Goal: Task Accomplishment & Management: Manage account settings

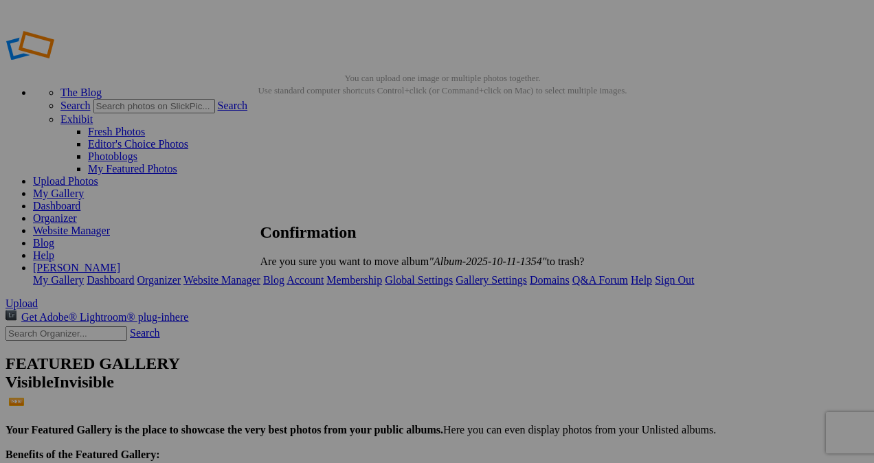
click at [307, 291] on span "Yes" at bounding box center [299, 285] width 16 height 12
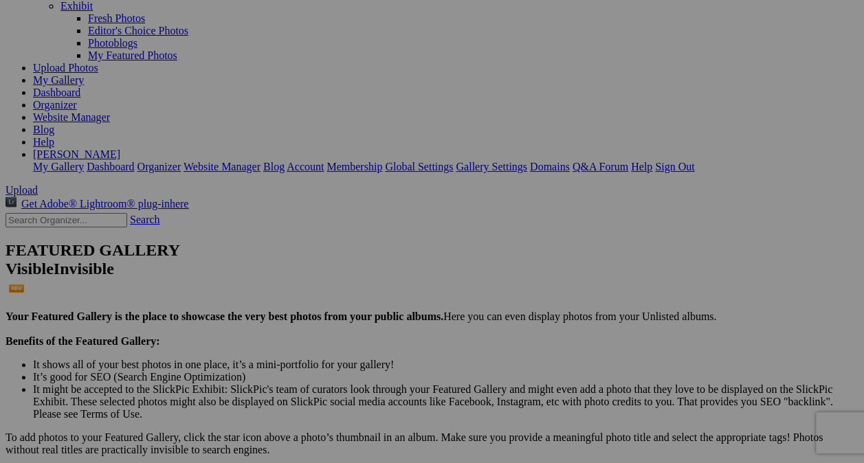
scroll to position [111, 0]
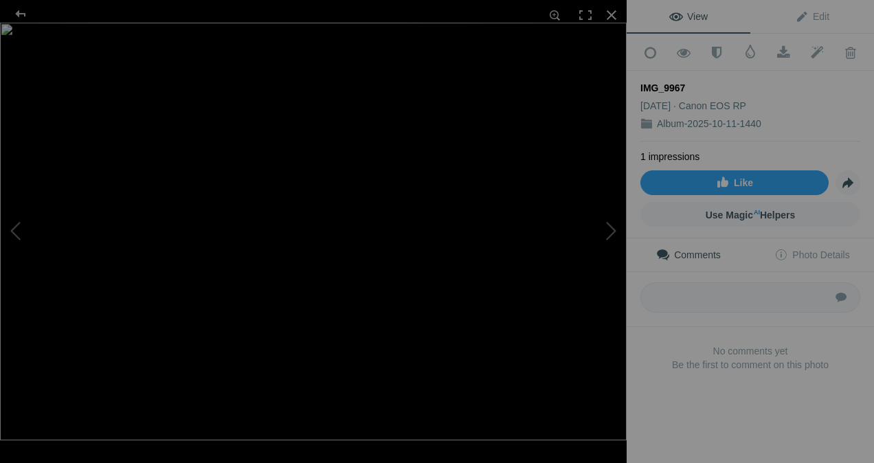
click at [607, 17] on div at bounding box center [612, 15] width 30 height 30
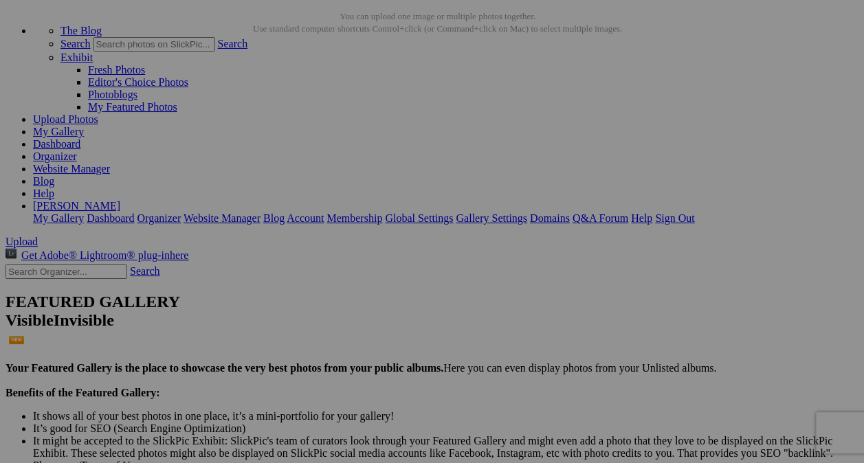
scroll to position [0, 0]
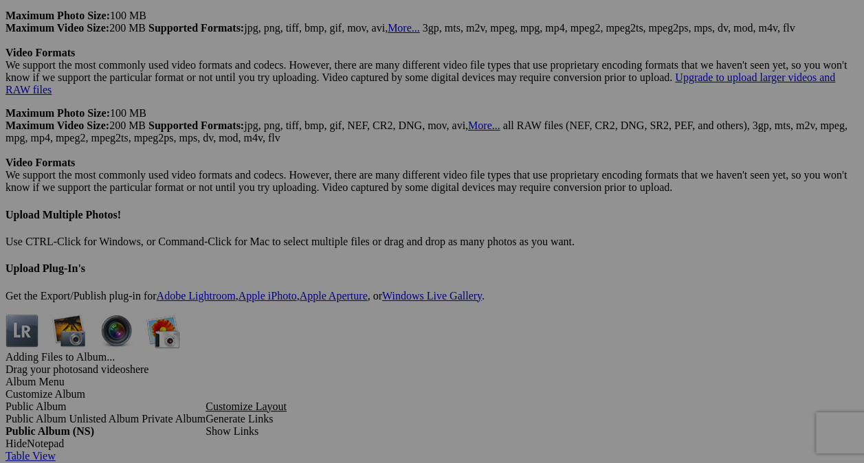
scroll to position [5307, 0]
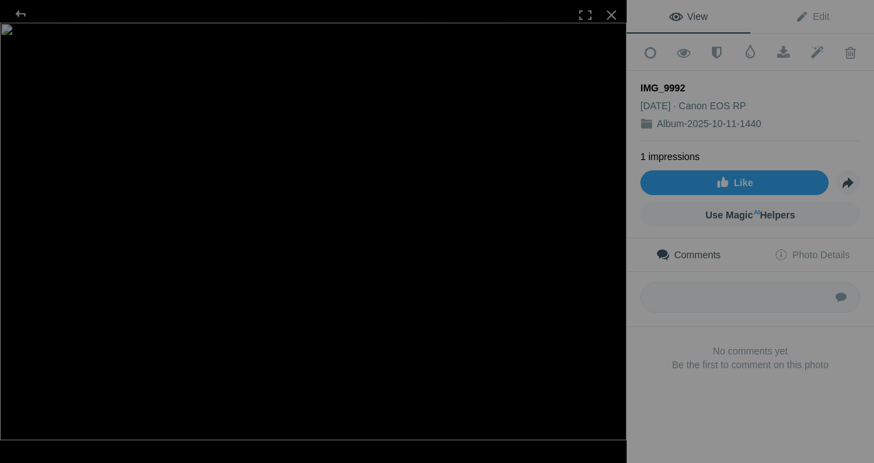
click at [609, 18] on div at bounding box center [612, 15] width 30 height 30
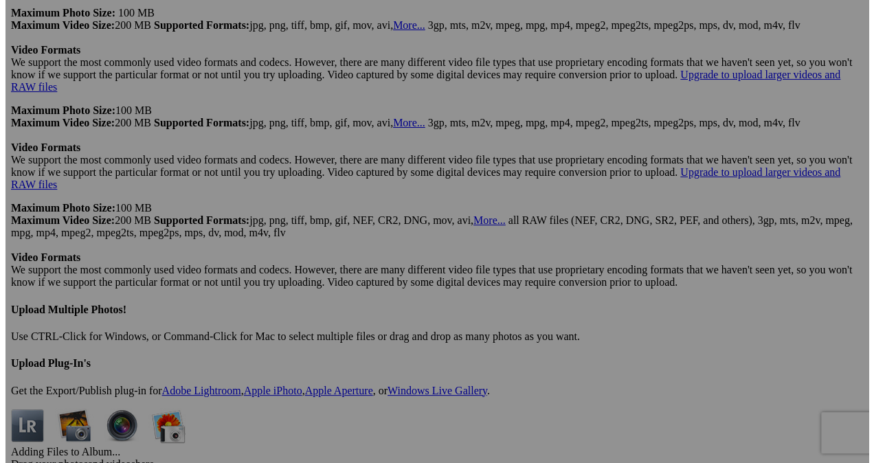
scroll to position [5173, 0]
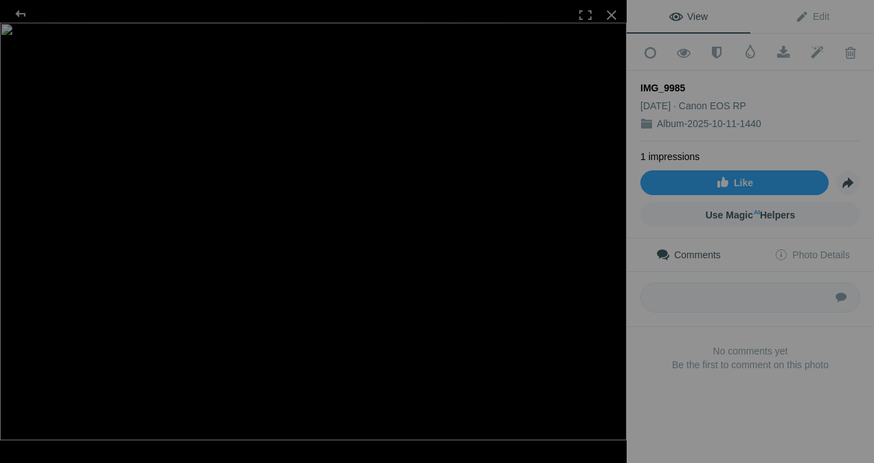
click at [610, 23] on div at bounding box center [612, 15] width 30 height 30
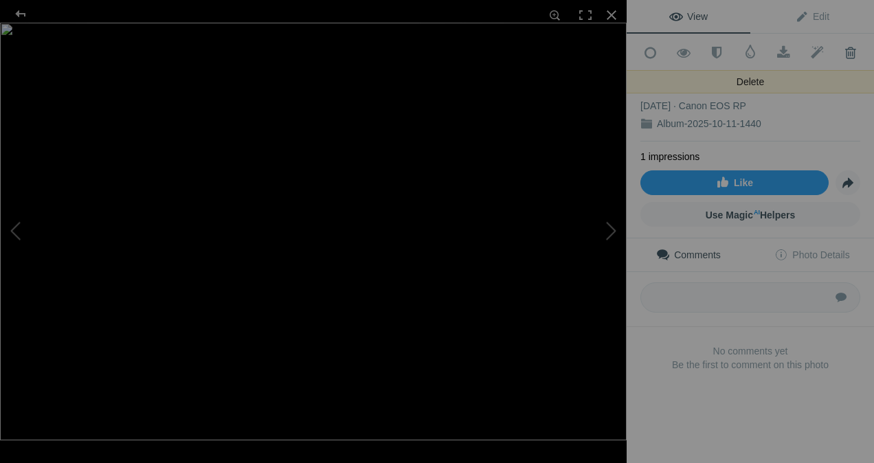
click at [844, 52] on span at bounding box center [851, 53] width 34 height 14
click at [840, 52] on span at bounding box center [851, 53] width 34 height 14
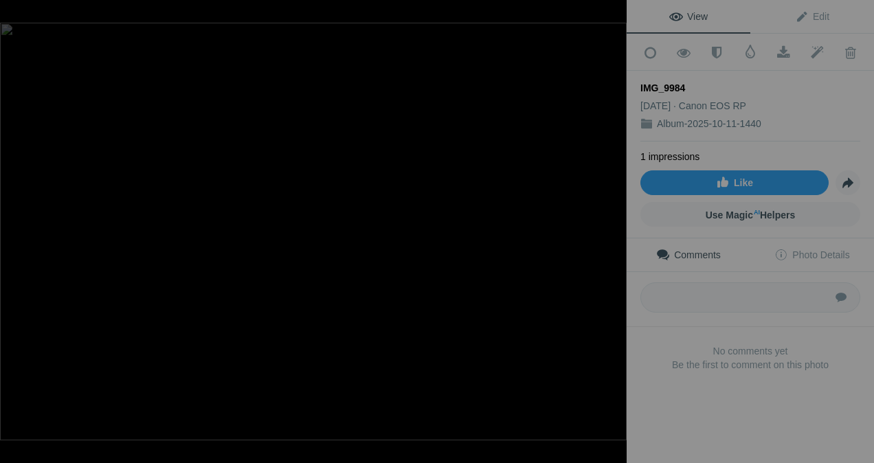
click at [840, 52] on span at bounding box center [851, 53] width 34 height 14
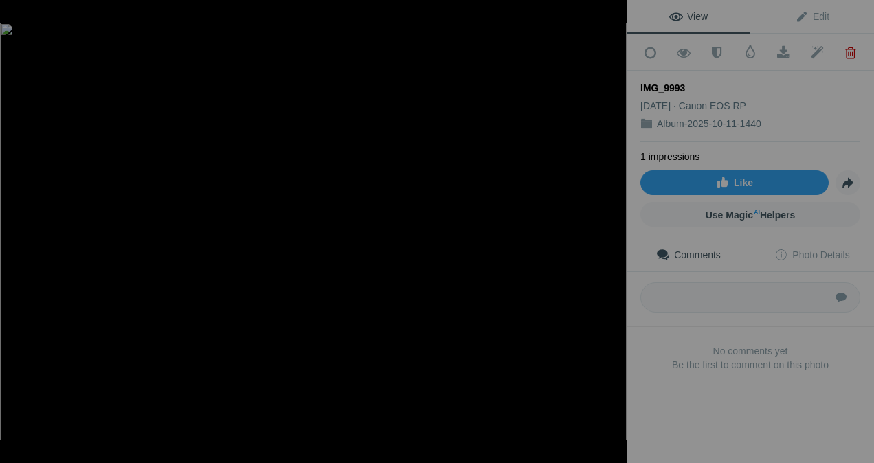
click at [840, 52] on span at bounding box center [851, 53] width 34 height 14
click at [843, 58] on span at bounding box center [851, 53] width 34 height 14
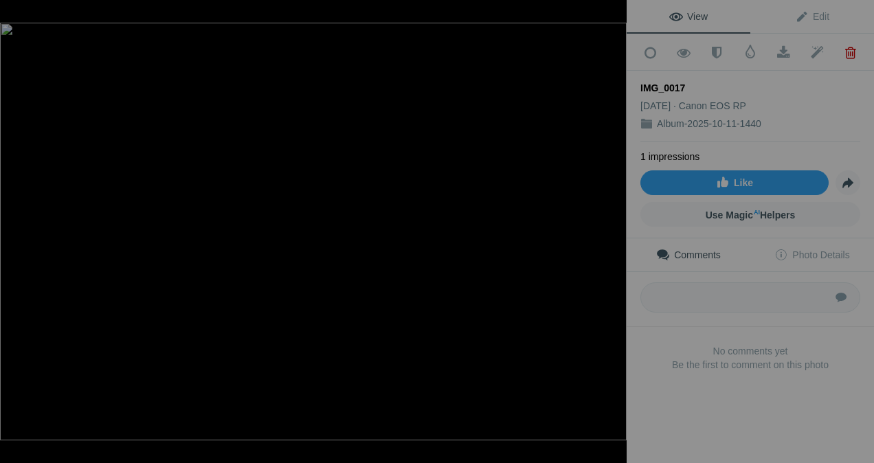
click at [843, 58] on span at bounding box center [851, 53] width 34 height 14
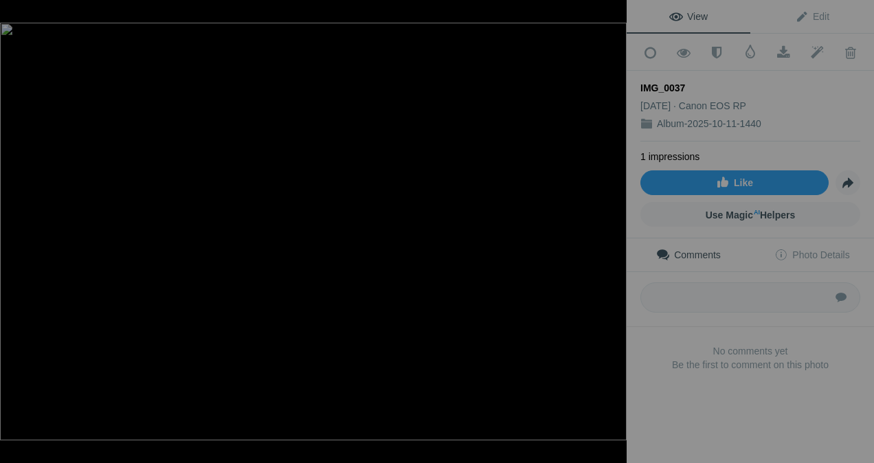
click at [843, 58] on span at bounding box center [851, 53] width 34 height 14
click at [839, 49] on span at bounding box center [851, 53] width 34 height 14
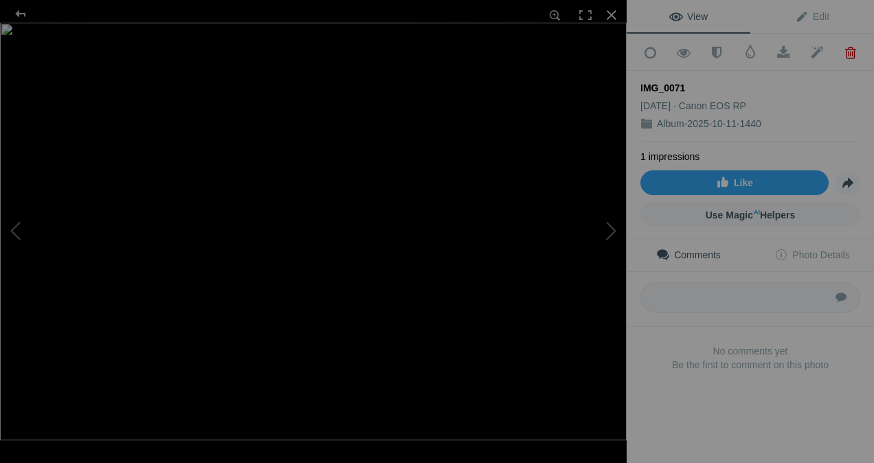
click at [839, 49] on span at bounding box center [851, 53] width 34 height 14
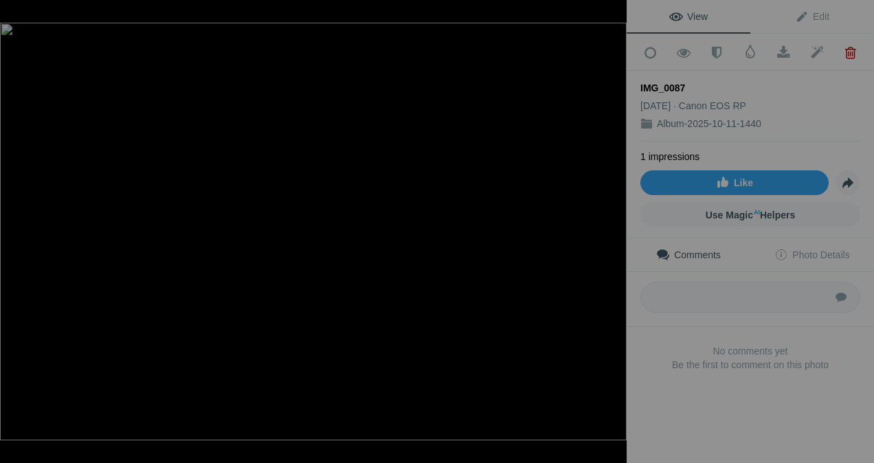
click at [839, 49] on span at bounding box center [851, 53] width 34 height 14
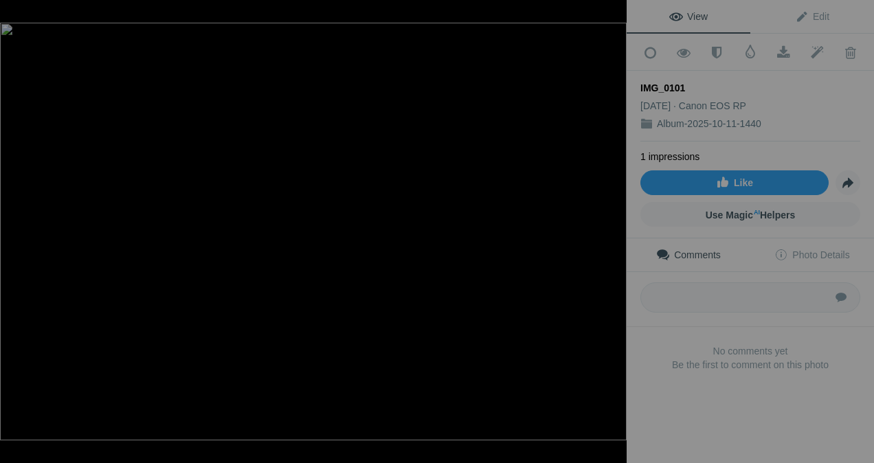
click at [839, 49] on span at bounding box center [851, 53] width 34 height 14
